Goal: Task Accomplishment & Management: Manage account settings

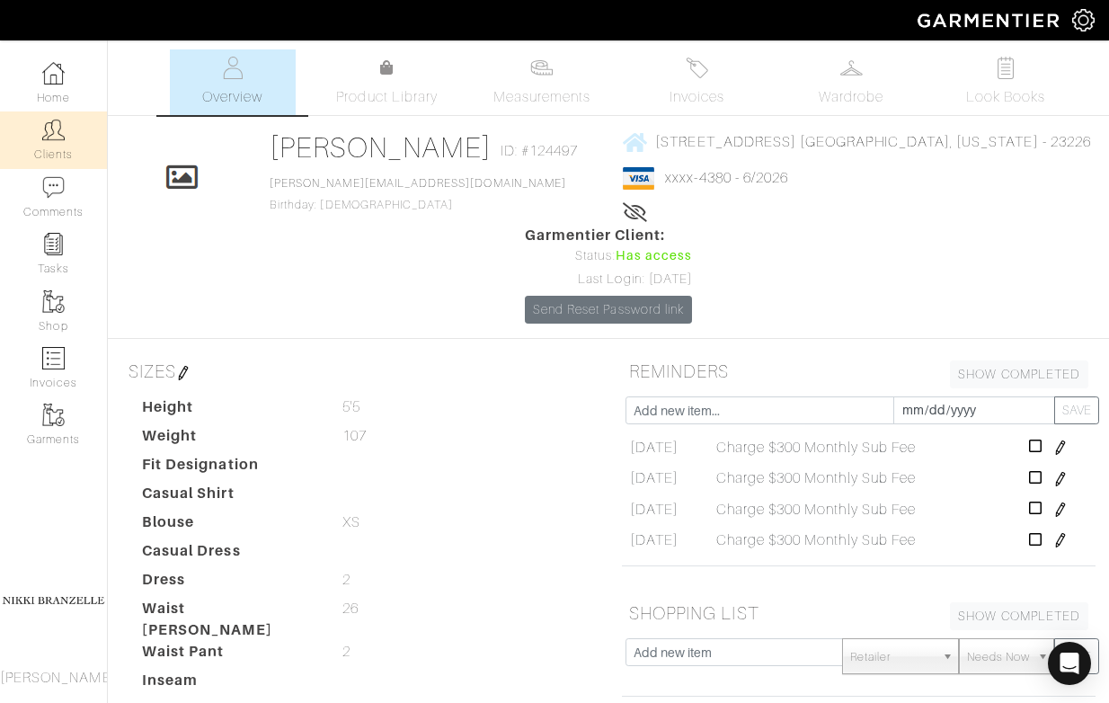
click at [32, 130] on link "Clients" at bounding box center [53, 139] width 107 height 57
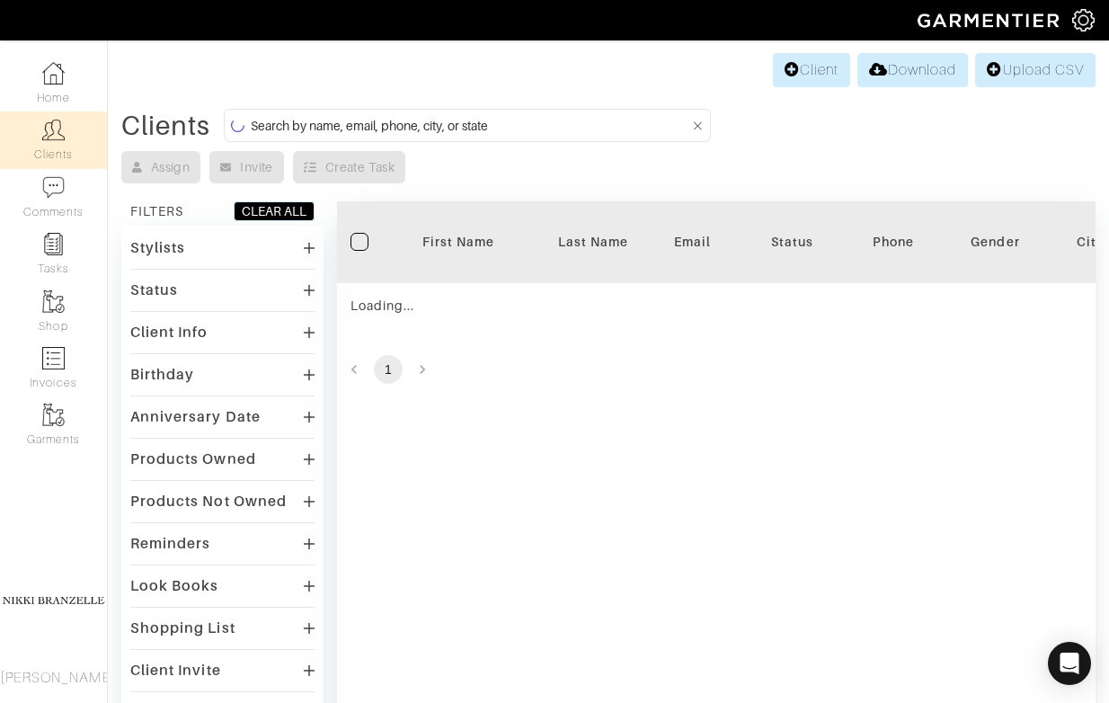
click at [288, 135] on input at bounding box center [470, 125] width 438 height 22
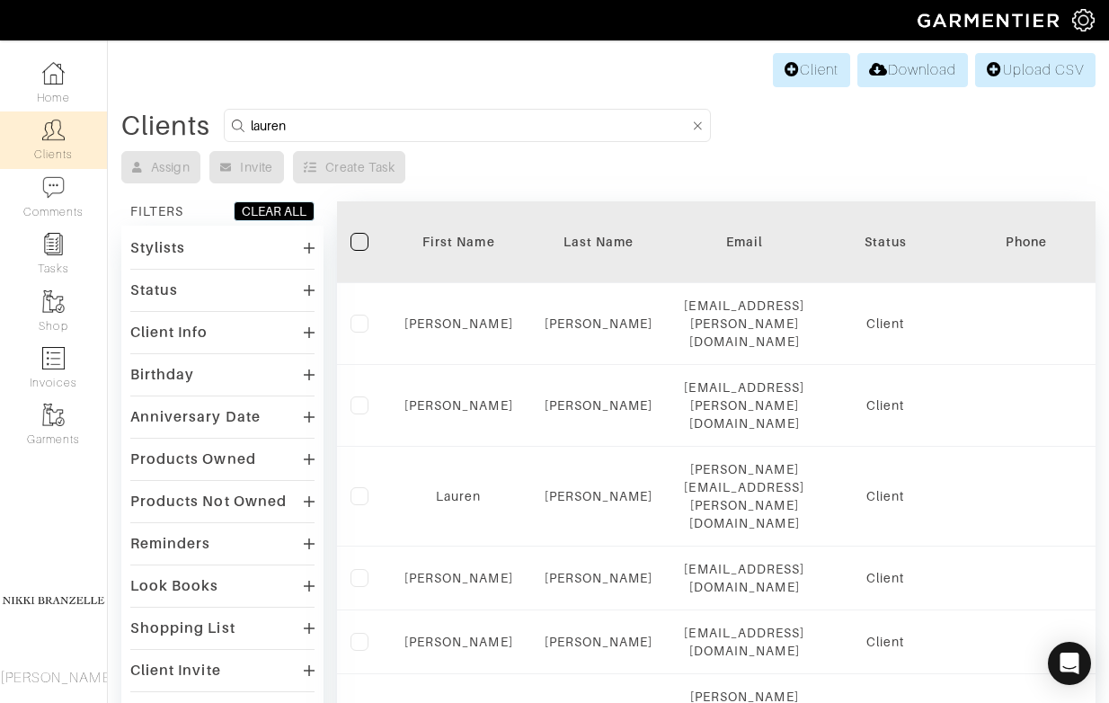
type input "lauren"
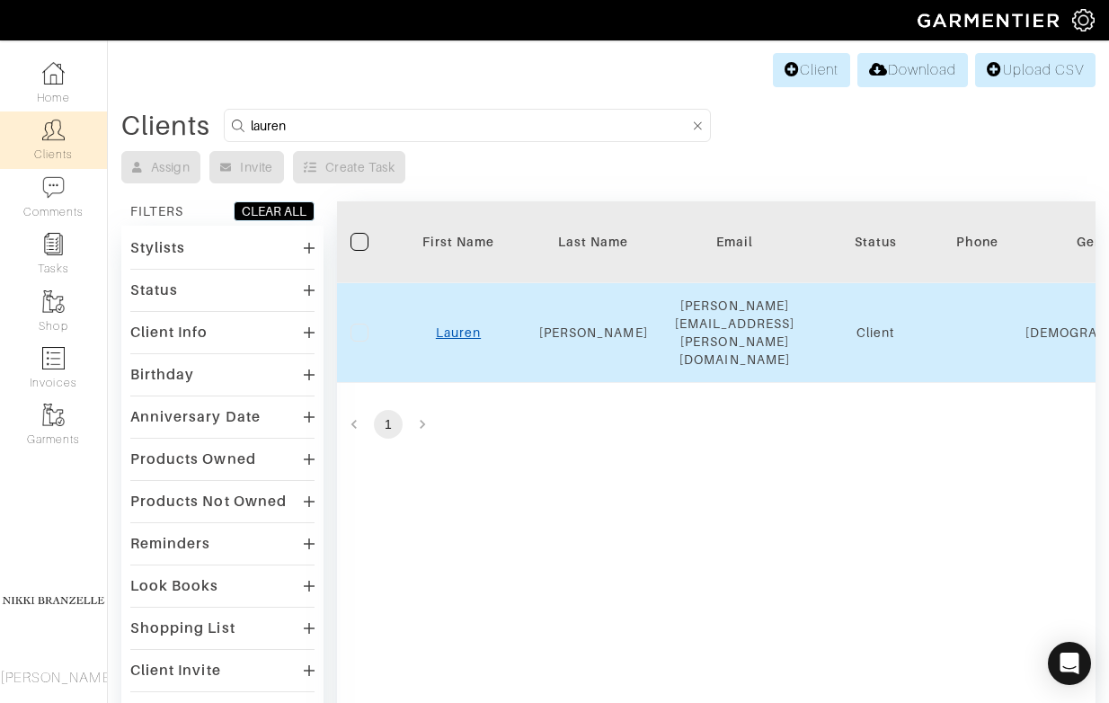
click at [464, 325] on link "Lauren" at bounding box center [458, 332] width 45 height 14
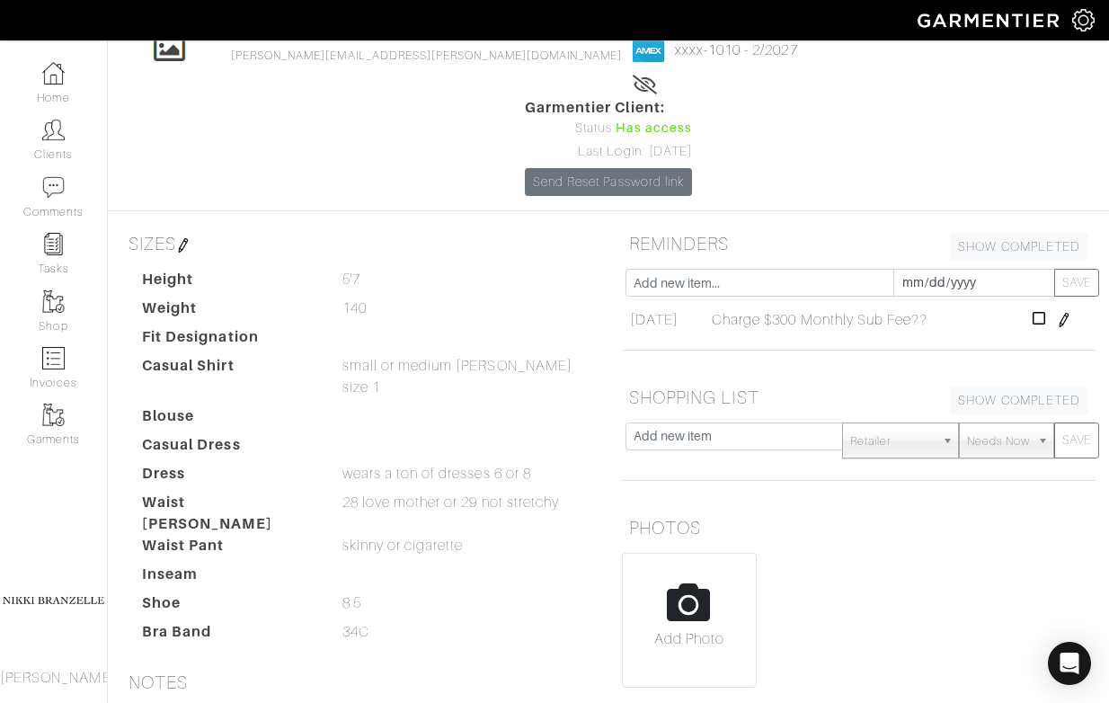
scroll to position [332, 0]
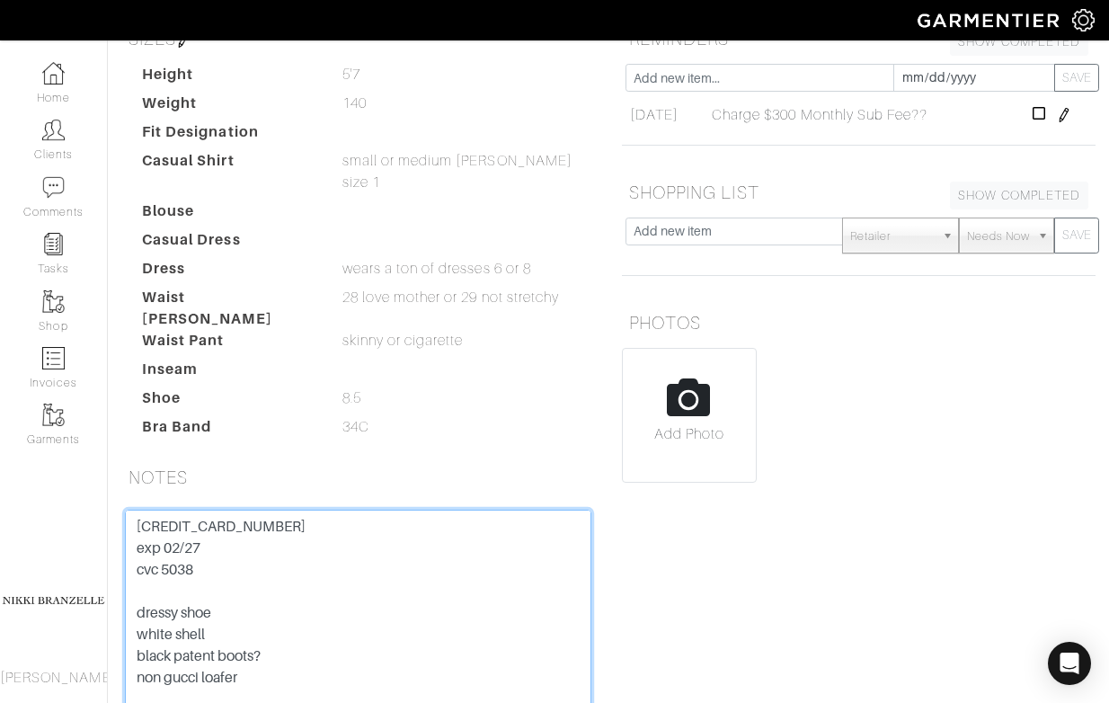
click at [219, 509] on textarea "[CREDIT_CARD_NUMBER] exp 02/27 cvc 5038 dressy shoe white shell black patent bo…" at bounding box center [358, 623] width 466 height 228
